Goal: Information Seeking & Learning: Learn about a topic

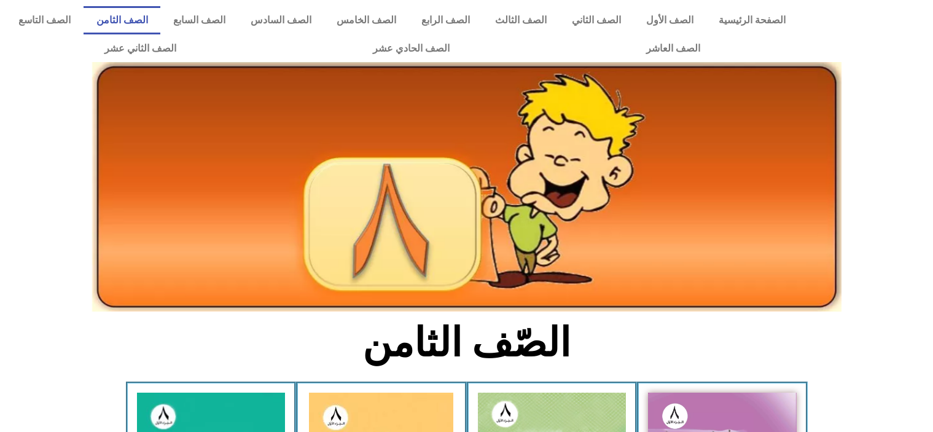
scroll to position [307, 0]
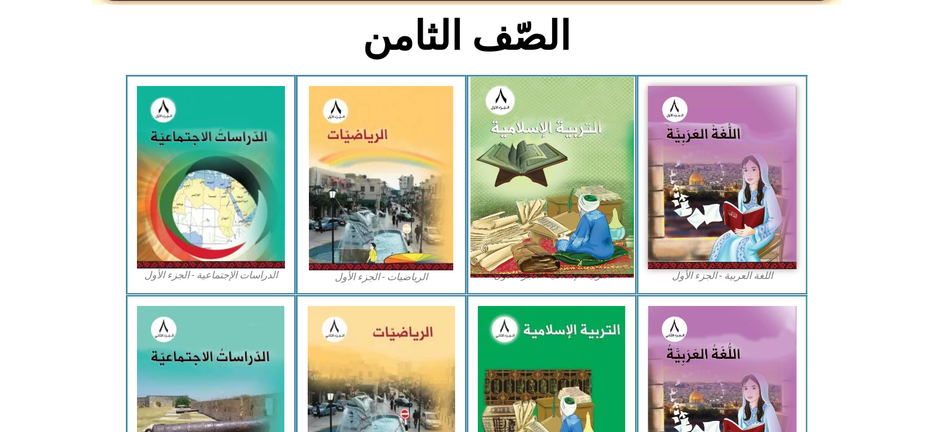
click at [537, 115] on img at bounding box center [551, 177] width 163 height 201
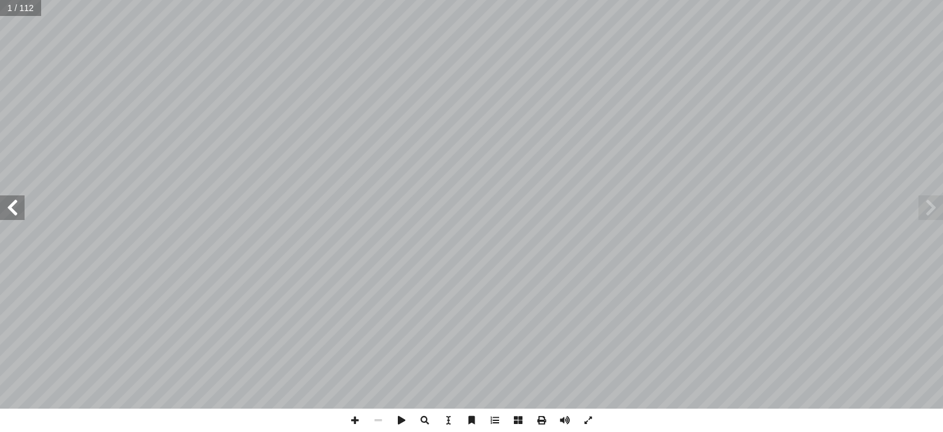
click at [14, 208] on span at bounding box center [12, 207] width 25 height 25
click at [15, 208] on span at bounding box center [12, 207] width 25 height 25
click at [15, 207] on span at bounding box center [12, 207] width 25 height 25
click at [17, 204] on span at bounding box center [12, 207] width 25 height 25
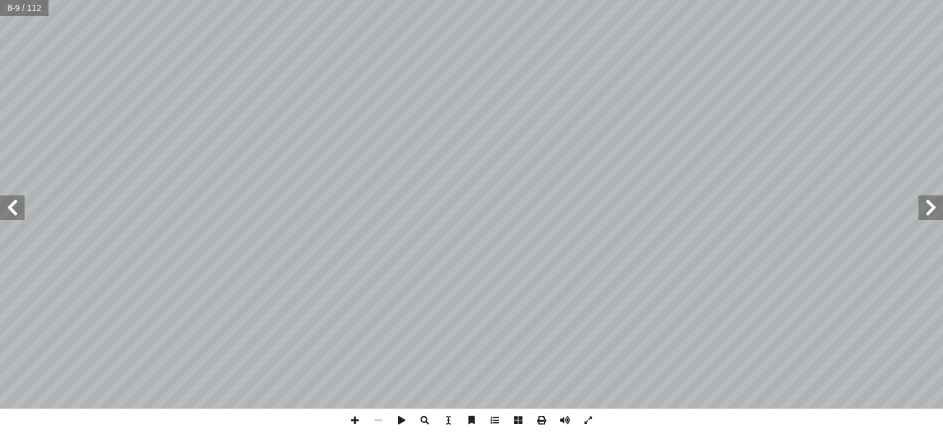
click at [17, 203] on span at bounding box center [12, 207] width 25 height 25
click at [356, 412] on span at bounding box center [354, 419] width 23 height 23
click at [353, 421] on span at bounding box center [354, 419] width 23 height 23
